Goal: Task Accomplishment & Management: Complete application form

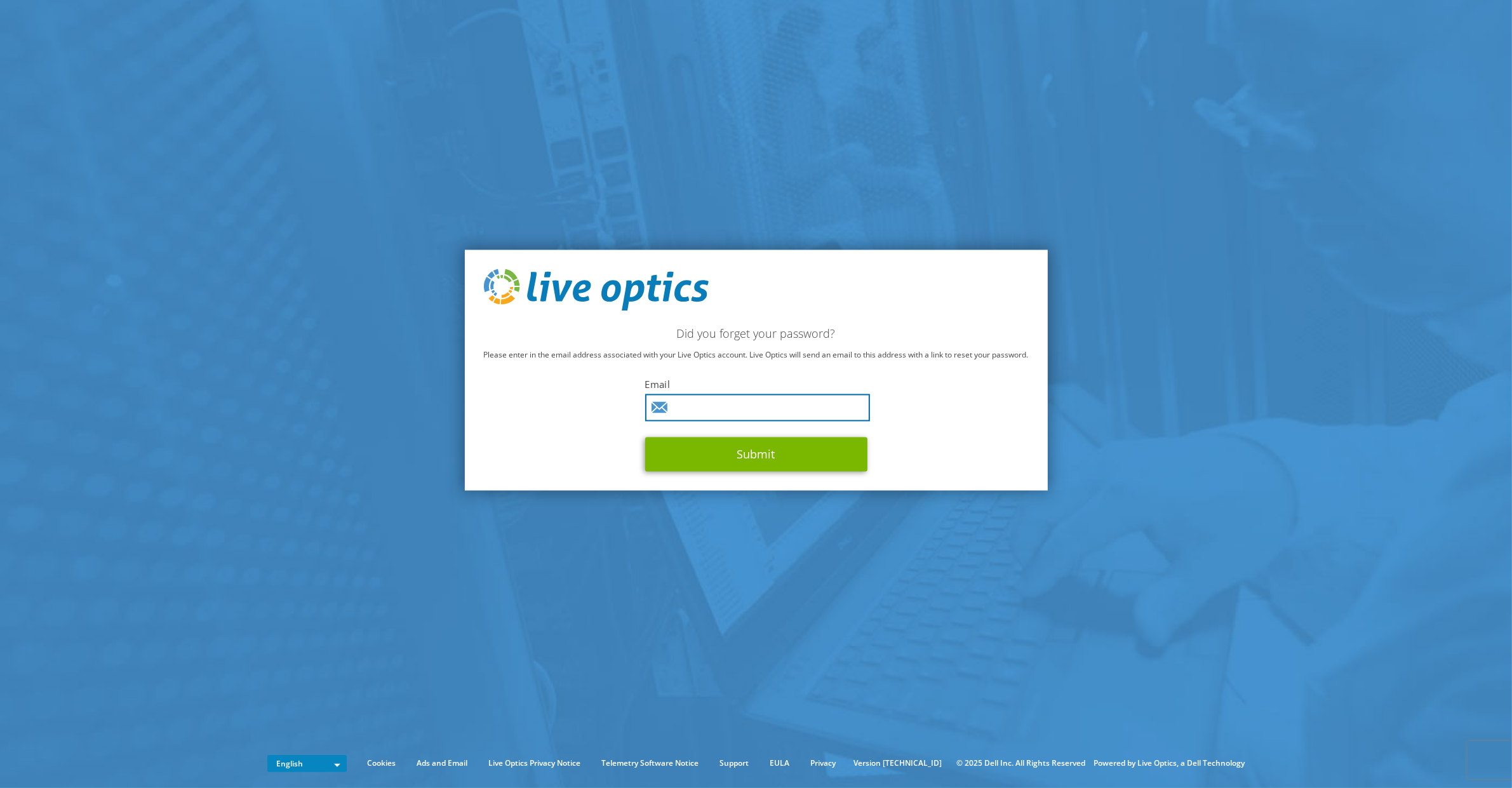
click at [721, 407] on input "text" at bounding box center [757, 407] width 225 height 27
type input "gustavo.delag@microred.com.mx"
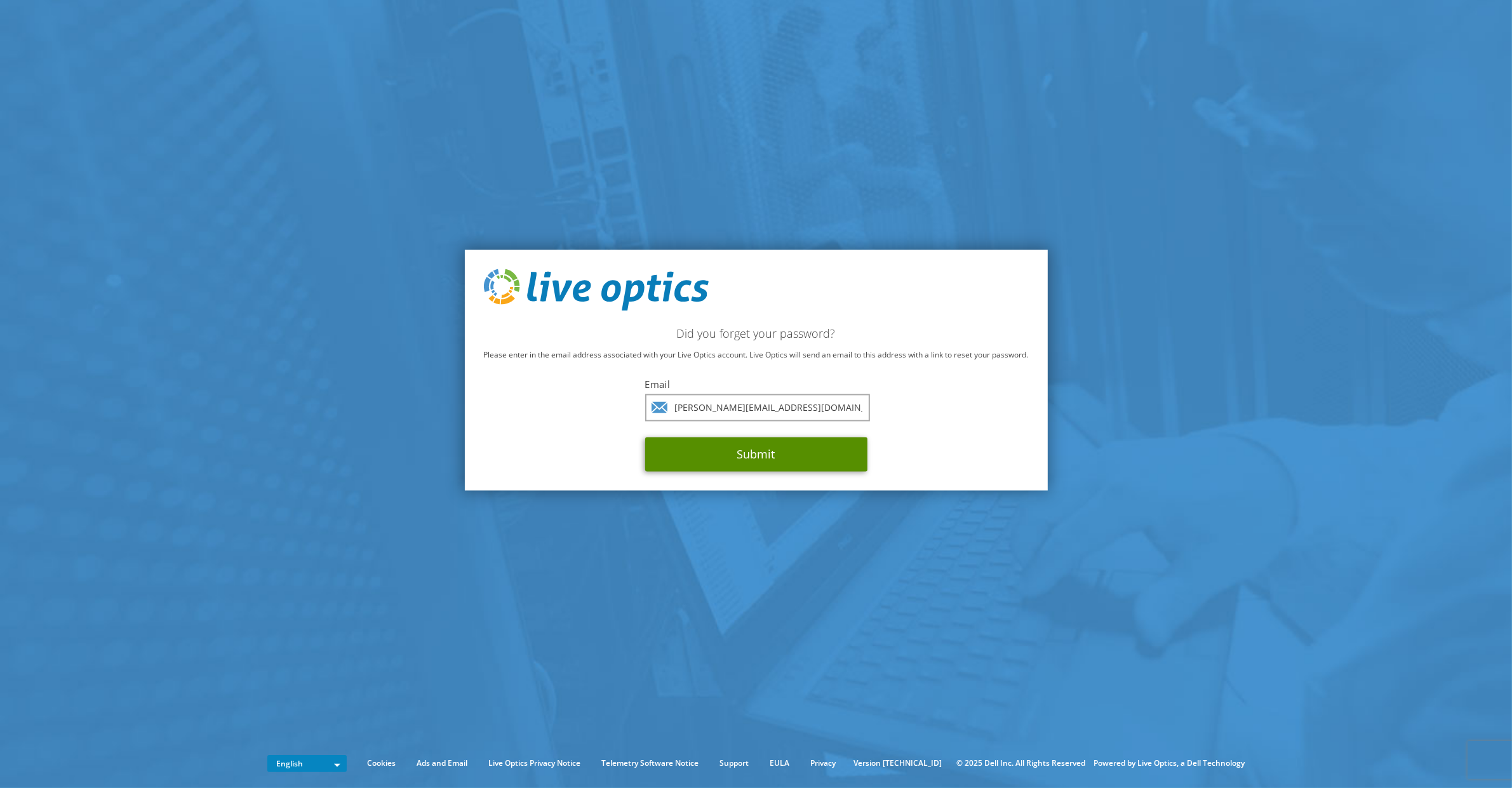
click at [750, 445] on button "Submit" at bounding box center [756, 454] width 222 height 34
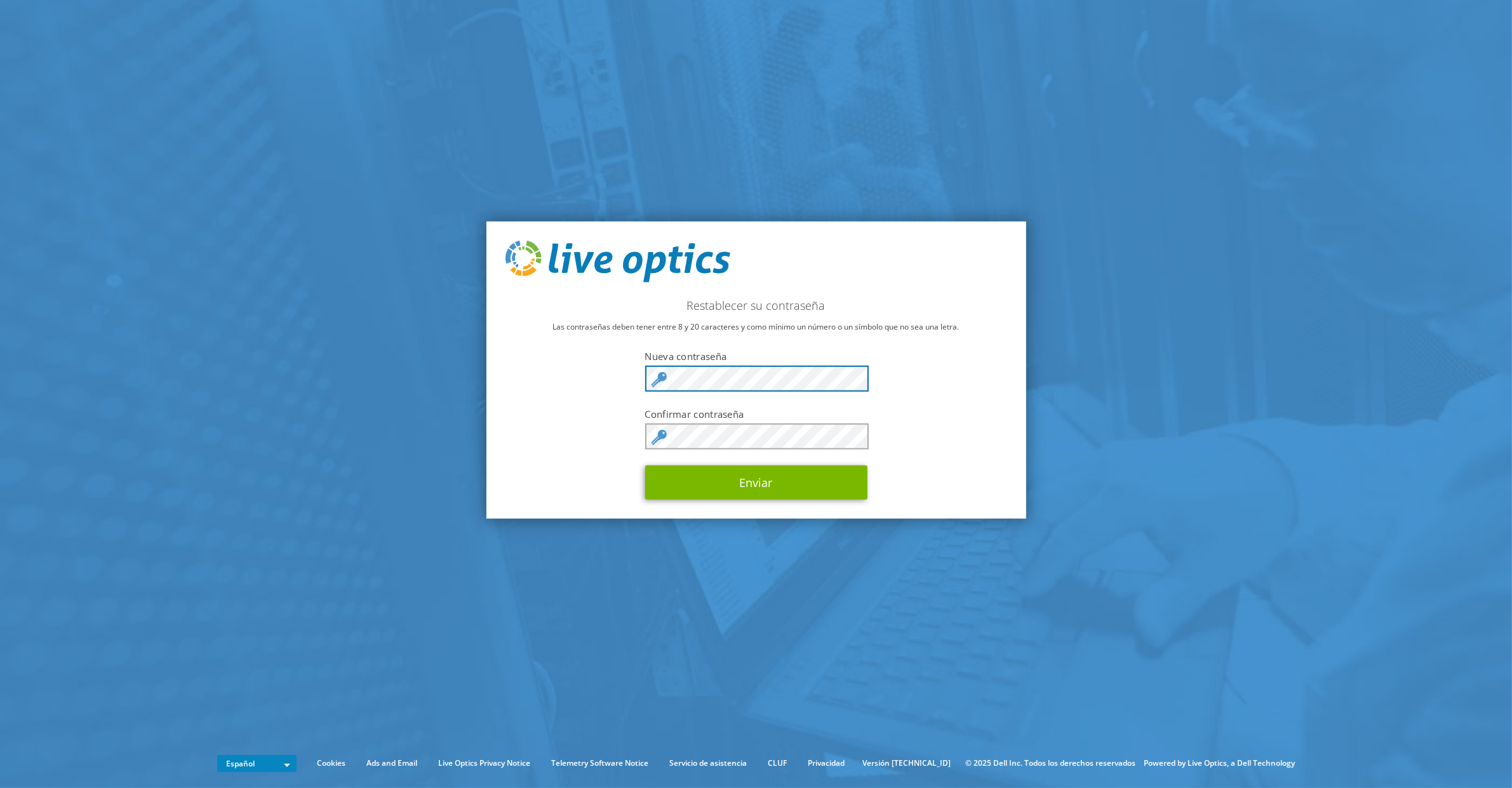
click at [627, 373] on div "Restablecer su contraseña Las contraseñas deben tener entre 8 y 20 caracteres y…" at bounding box center [756, 370] width 540 height 297
click at [729, 490] on button "Enviar" at bounding box center [756, 482] width 222 height 34
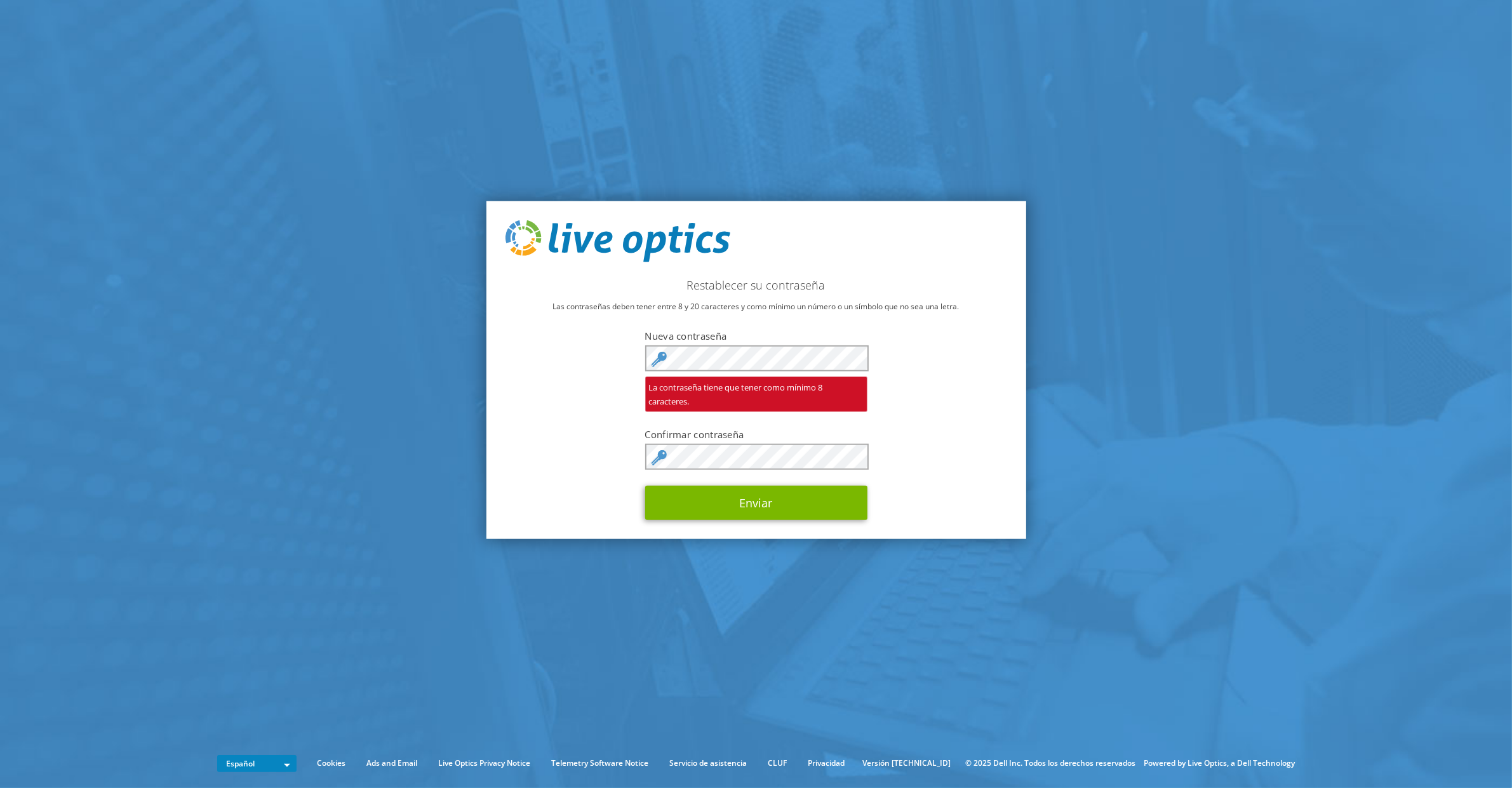
click at [979, 447] on div "Restablecer su contraseña Las contraseñas deben tener entre 8 y 20 caracteres y…" at bounding box center [756, 370] width 540 height 338
click at [692, 508] on button "Enviar" at bounding box center [756, 503] width 222 height 34
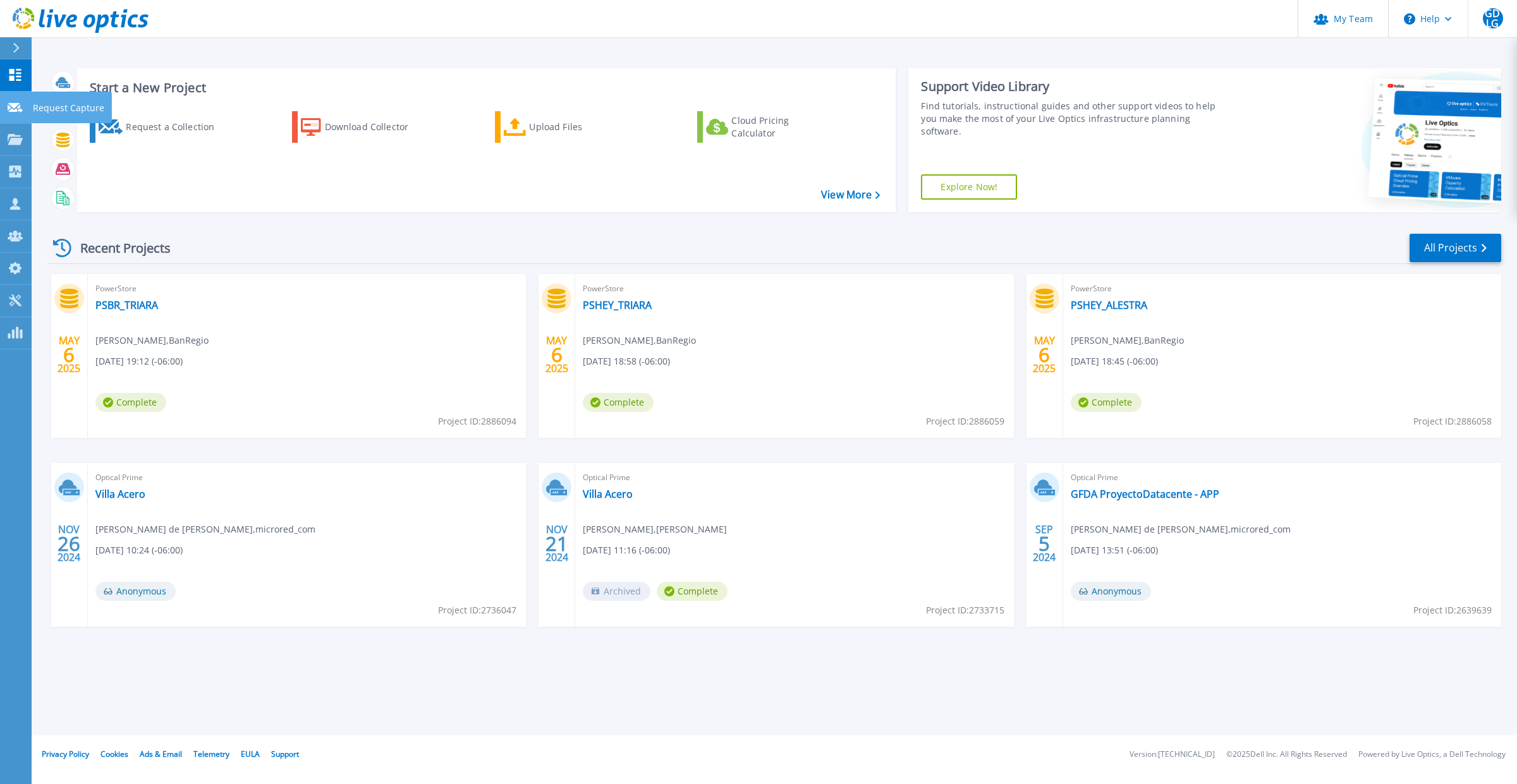
click at [61, 113] on p "Request Capture" at bounding box center [69, 108] width 71 height 33
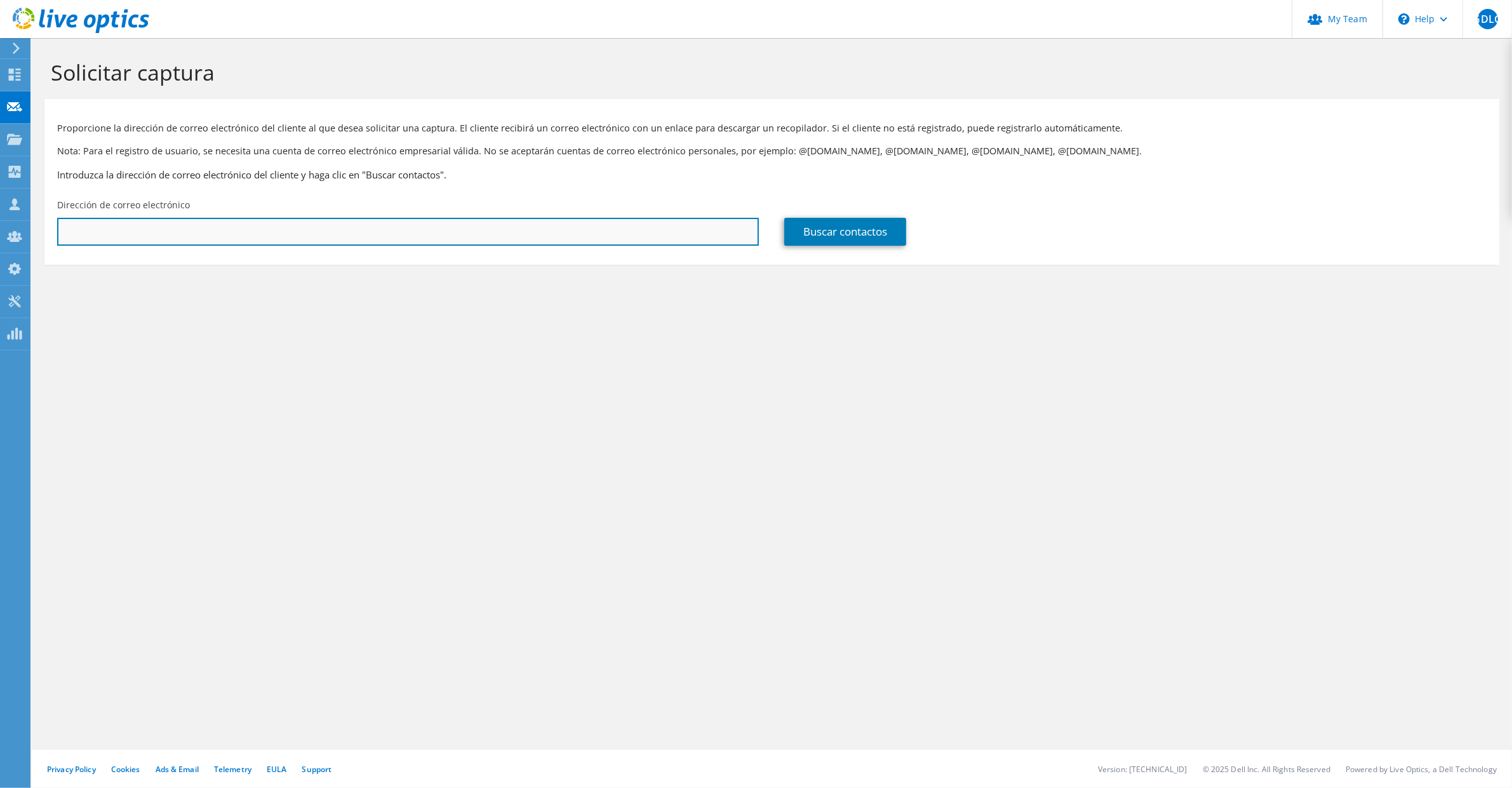
click at [347, 233] on input "text" at bounding box center [408, 232] width 702 height 28
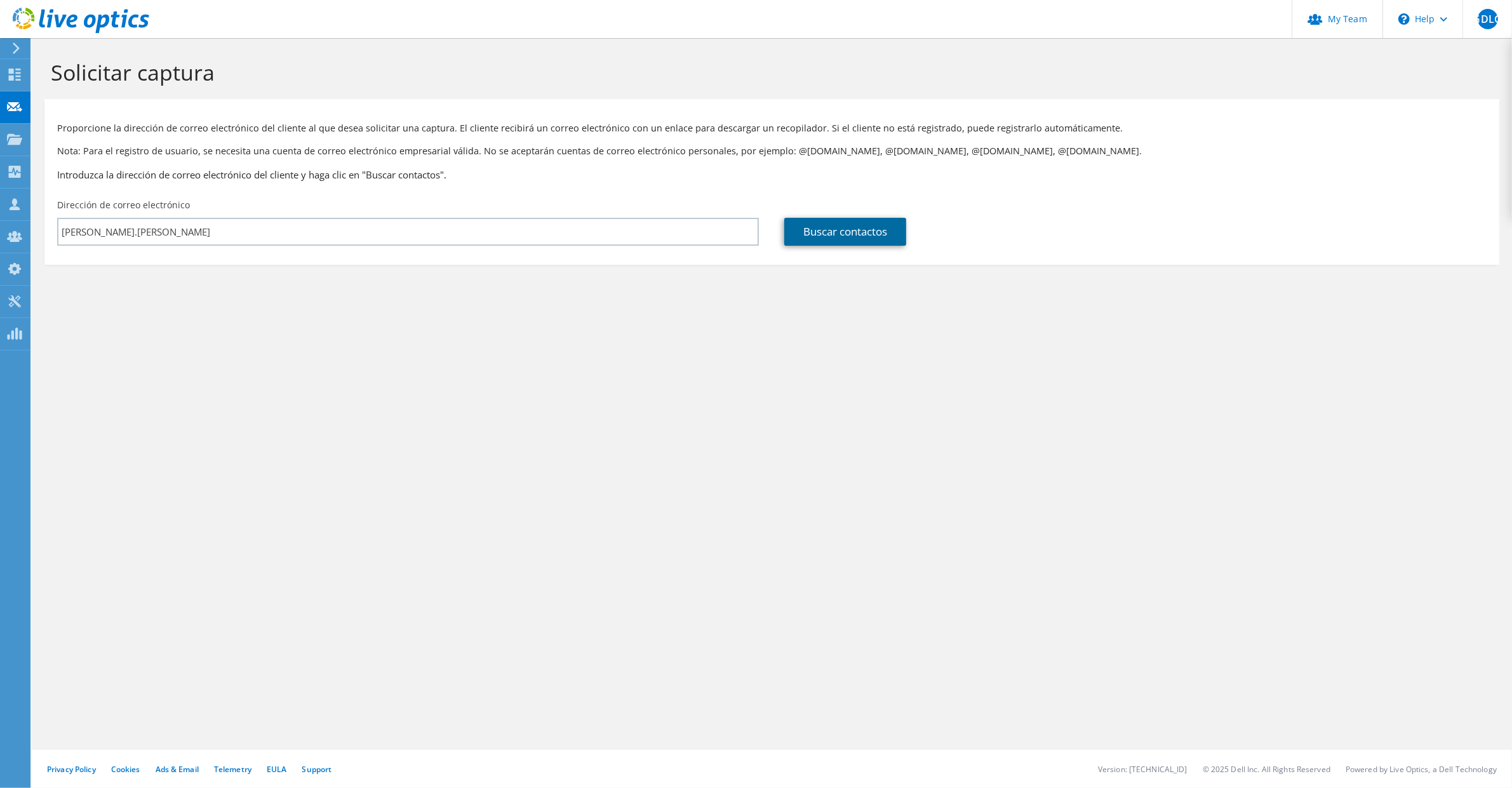
click at [870, 239] on link "Buscar contactos" at bounding box center [844, 232] width 122 height 28
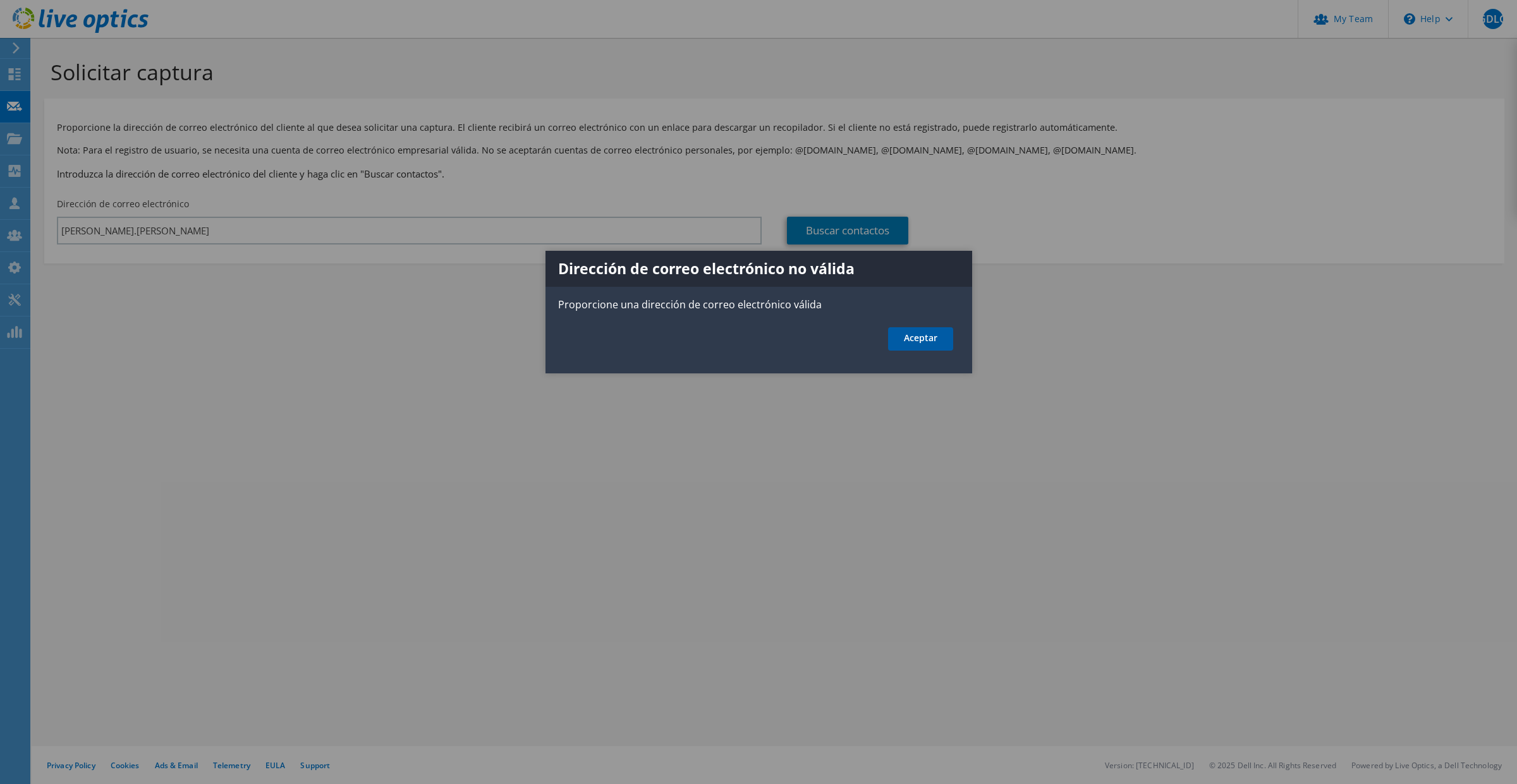
click at [930, 346] on link "Aceptar" at bounding box center [920, 339] width 65 height 24
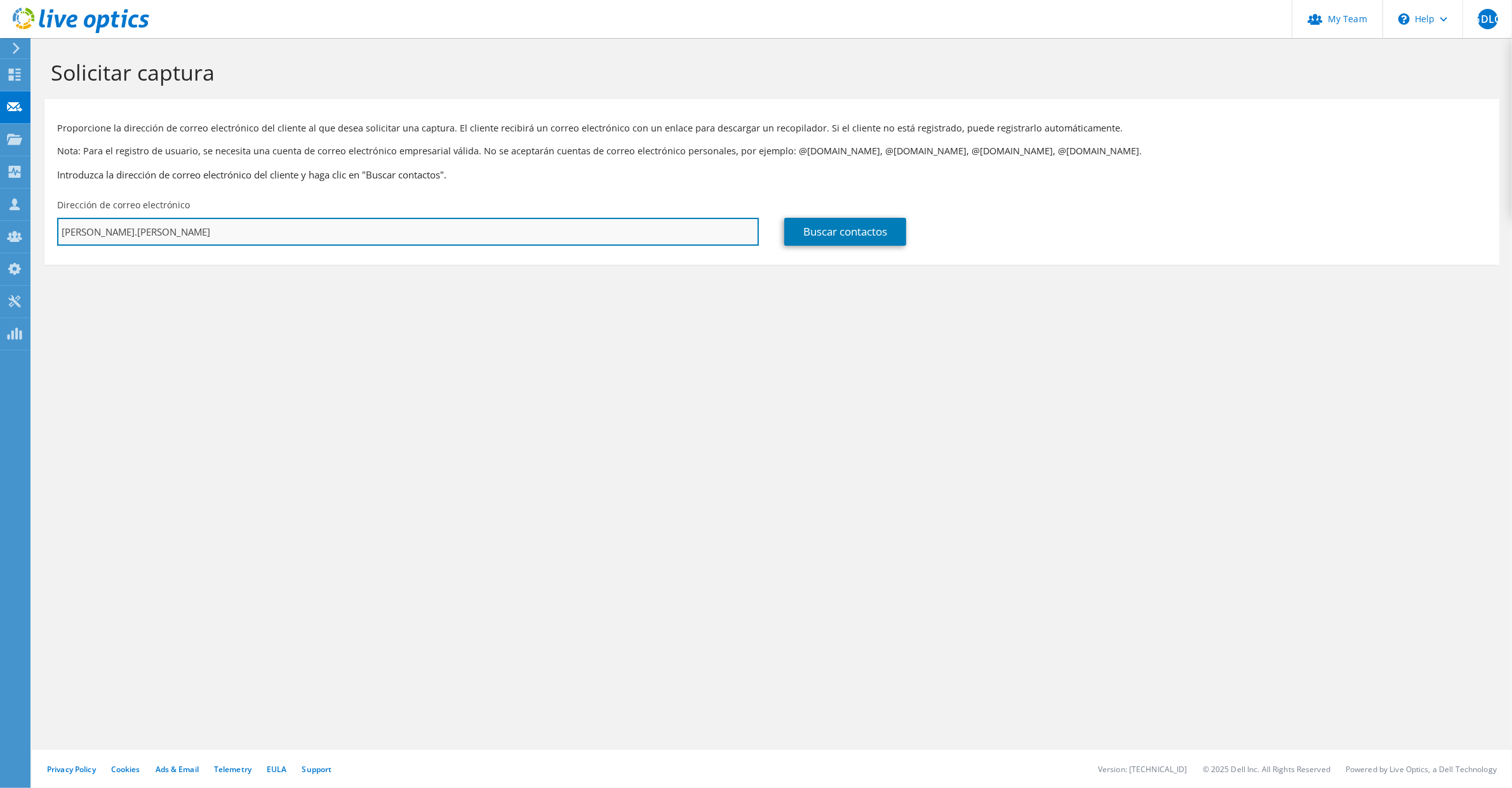
click at [152, 233] on input "gonzalo.cortez" at bounding box center [408, 232] width 702 height 28
click at [156, 231] on input "gonzalo.cortez" at bounding box center [408, 232] width 702 height 28
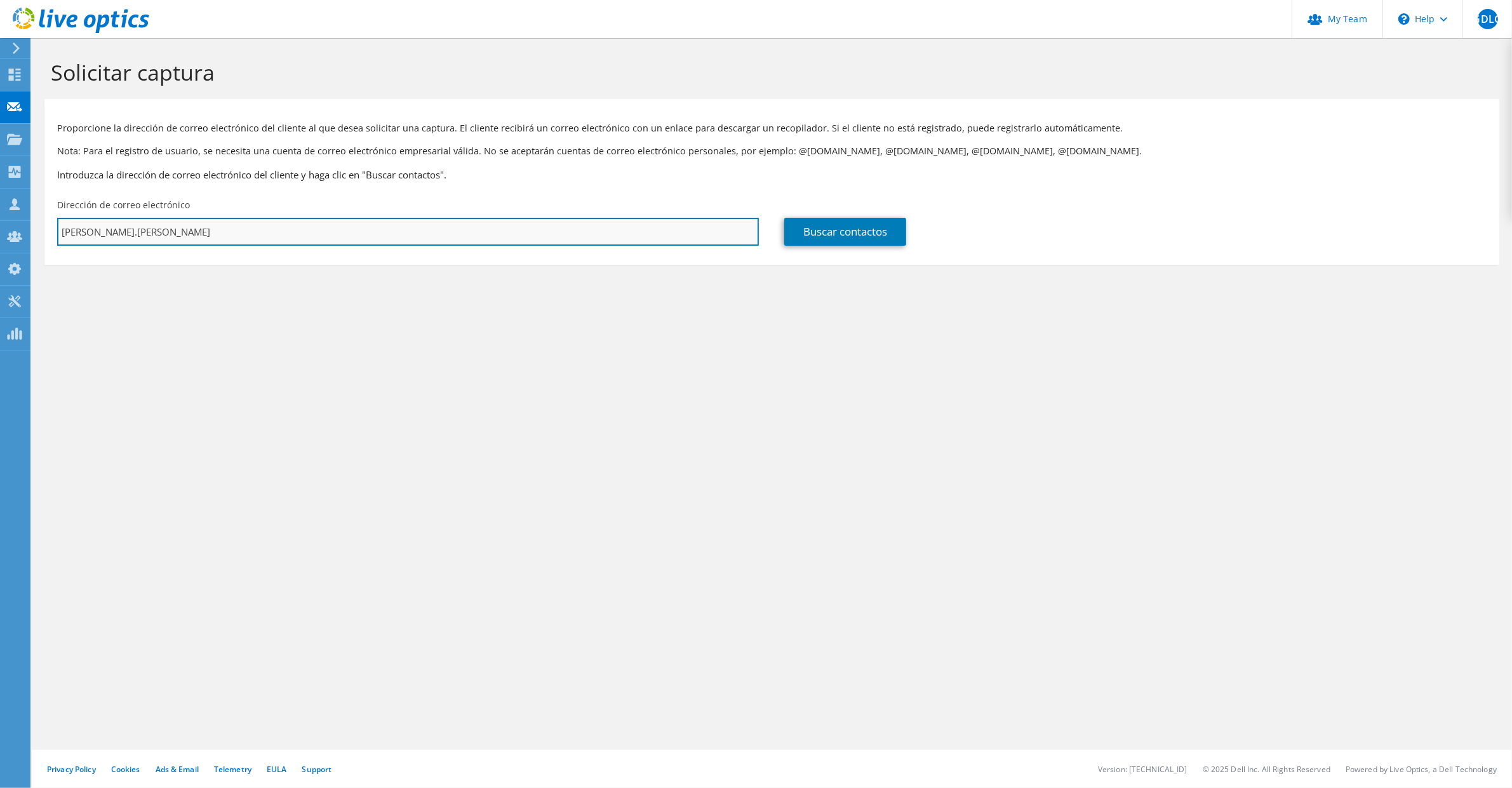
paste input "@regional.mx"
type input "gonzalo.cortez@regional.mx"
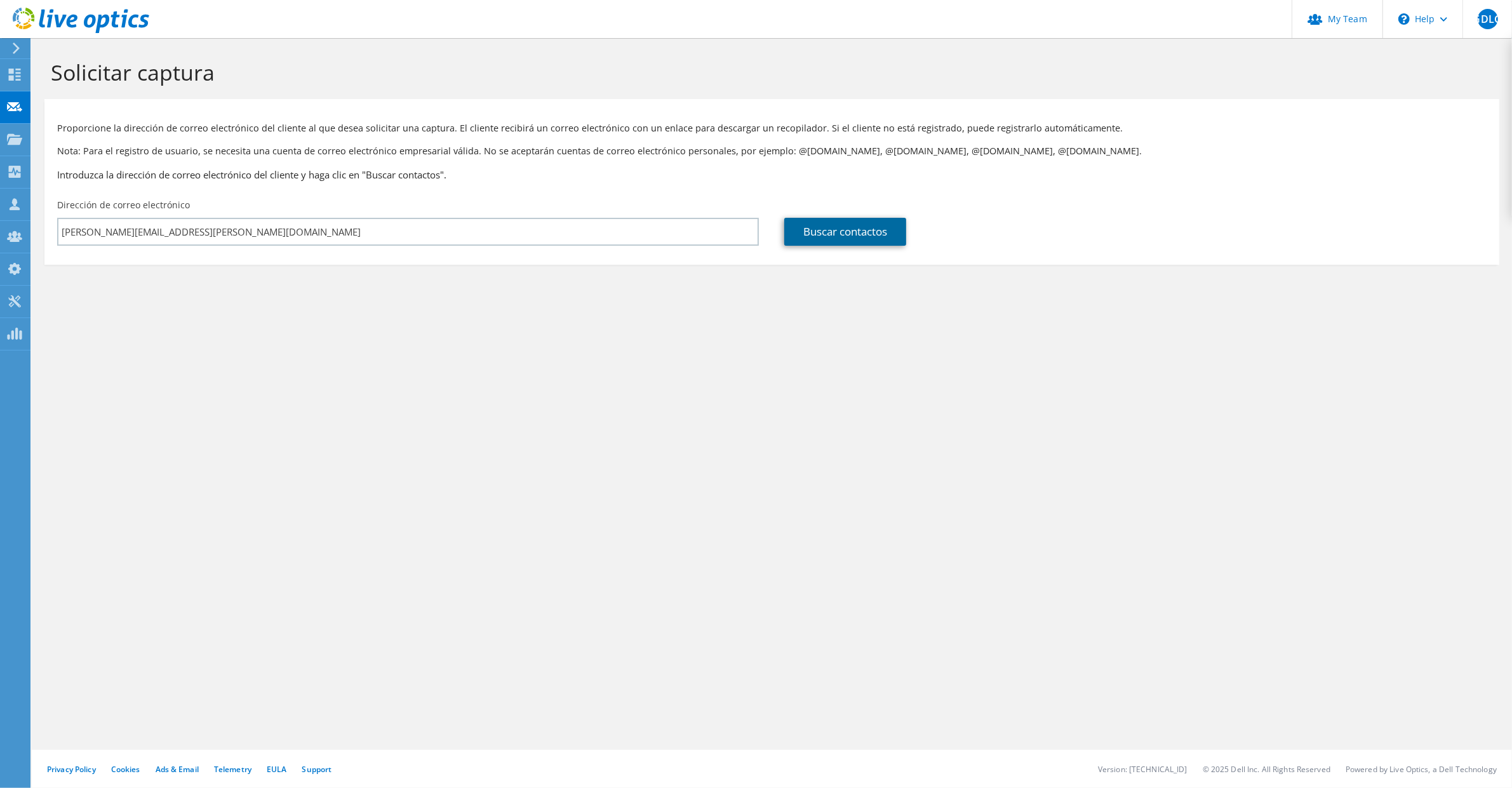
click at [851, 228] on link "Buscar contactos" at bounding box center [844, 232] width 122 height 28
type input "BANREGIO"
type input "Gonzalo"
type input "Cortez"
type input "[GEOGRAPHIC_DATA]"
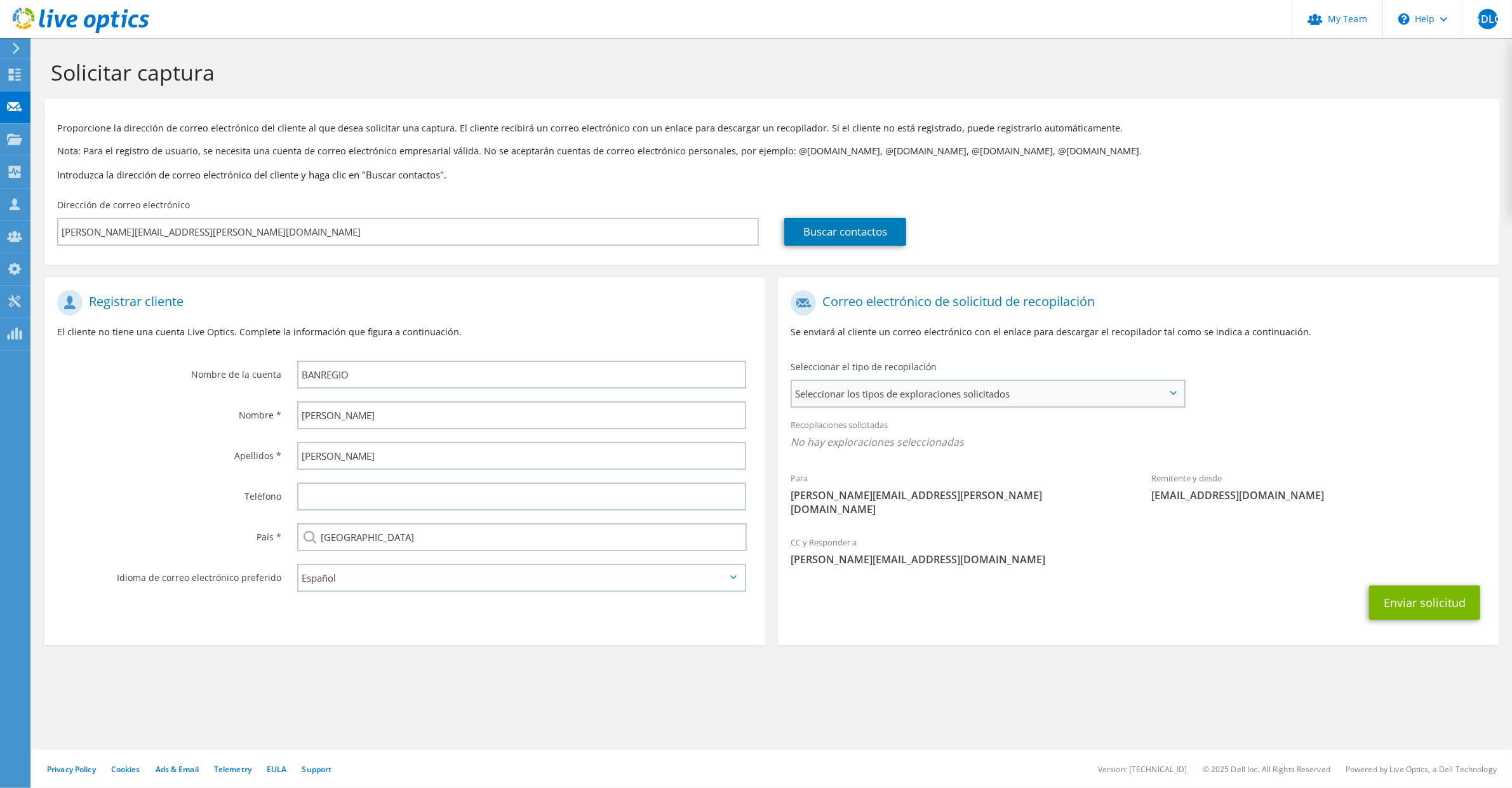
click at [1023, 403] on span "Seleccionar los tipos de exploraciones solicitados" at bounding box center [986, 394] width 391 height 26
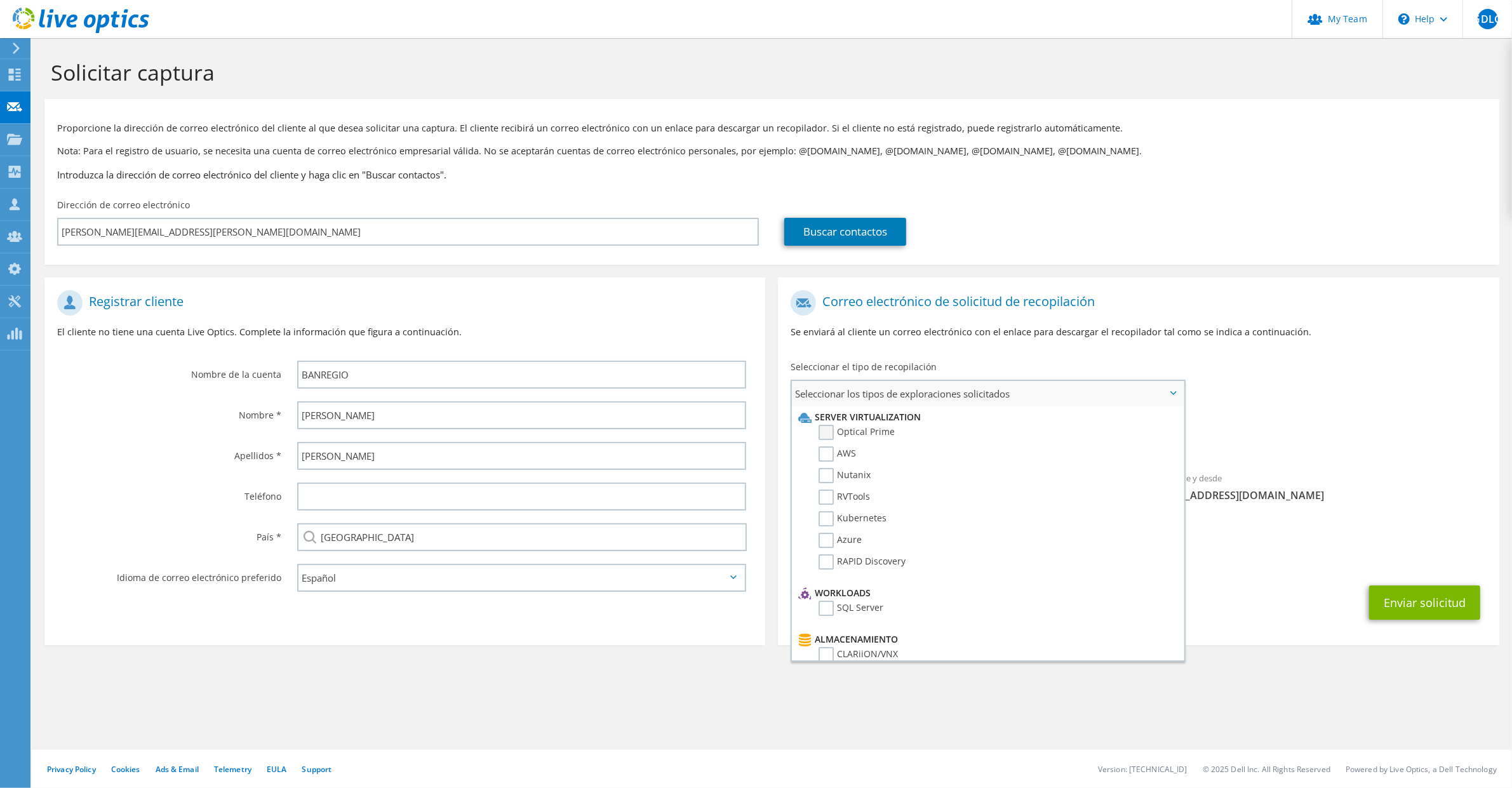
click at [866, 432] on label "Optical Prime" at bounding box center [856, 433] width 76 height 15
click at [0, 0] on input "Optical Prime" at bounding box center [0, 0] width 0 height 0
click at [1423, 595] on button "Enviar solicitud" at bounding box center [1424, 607] width 111 height 34
